Goal: Browse casually: Explore the website without a specific task or goal

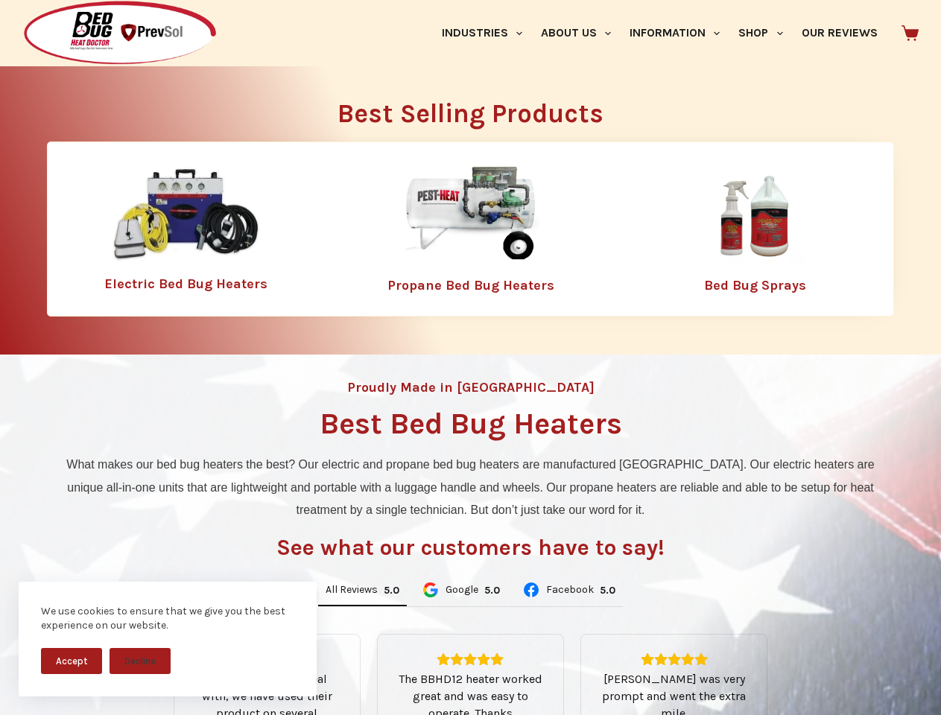
click at [470, 358] on div "Proudly Made in [GEOGRAPHIC_DATA] Best Bed Bug Heaters What makes our bed bug h…" at bounding box center [470, 635] width 941 height 560
click at [72, 661] on button "Accept" at bounding box center [71, 661] width 61 height 26
click at [140, 661] on button "Decline" at bounding box center [139, 661] width 61 height 26
click at [487, 33] on link "Industries" at bounding box center [481, 33] width 99 height 66
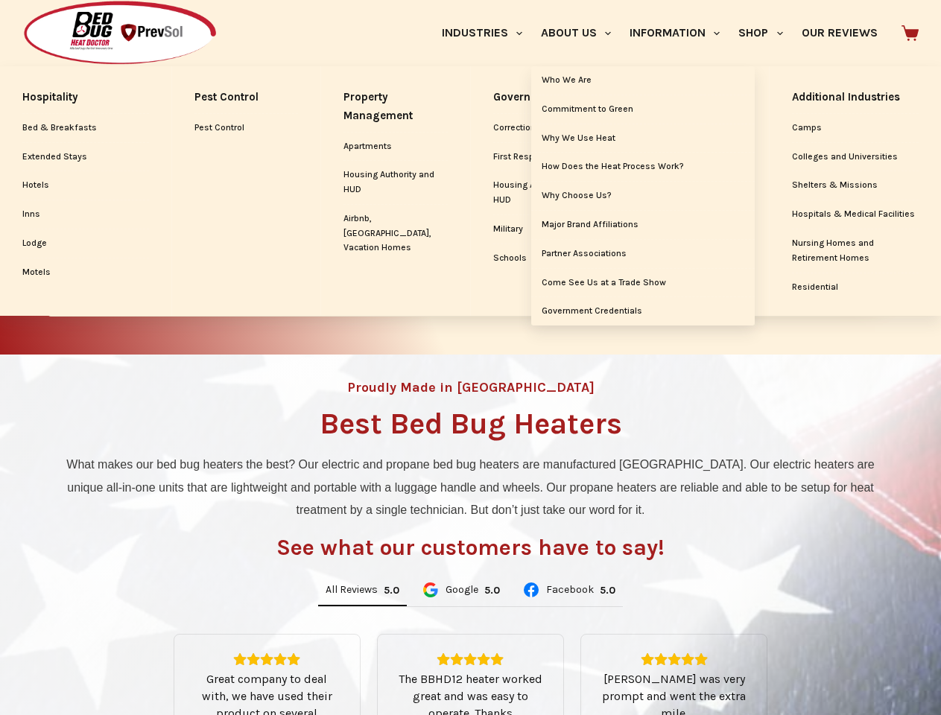
click at [582, 33] on link "About Us" at bounding box center [575, 33] width 89 height 66
click at [681, 33] on link "Information" at bounding box center [674, 33] width 109 height 66
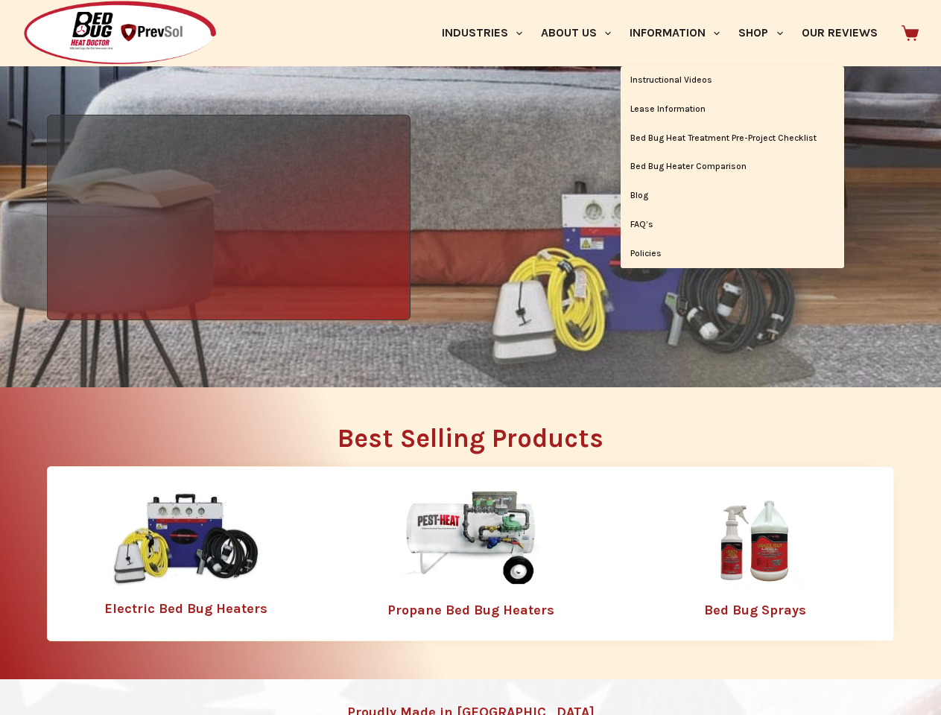
click at [766, 33] on link "Shop" at bounding box center [760, 33] width 63 height 66
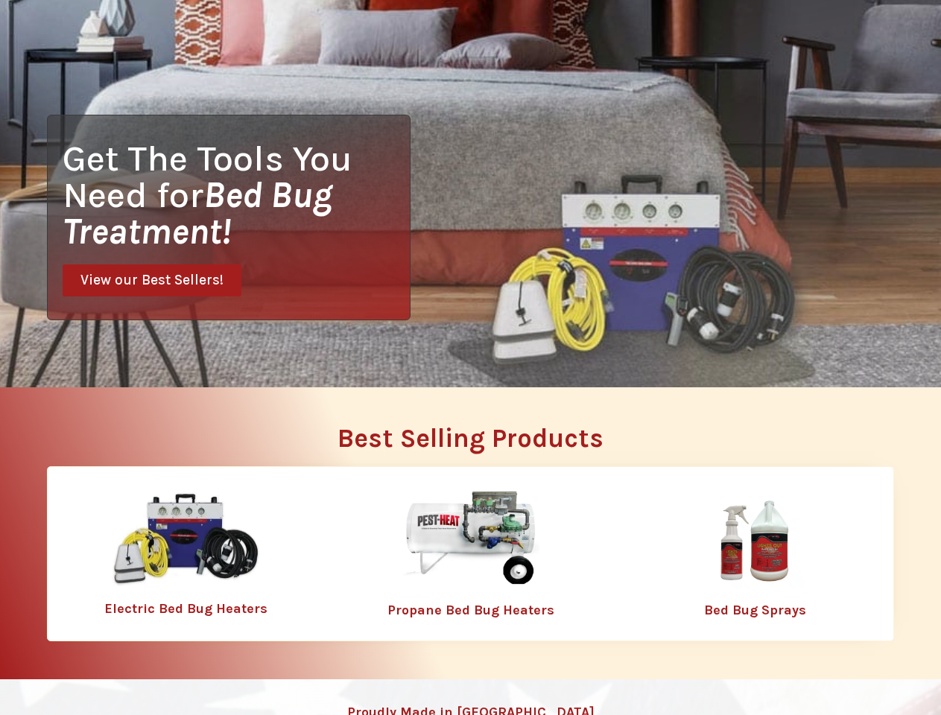
scroll to position [0, 0]
